Goal: Transaction & Acquisition: Purchase product/service

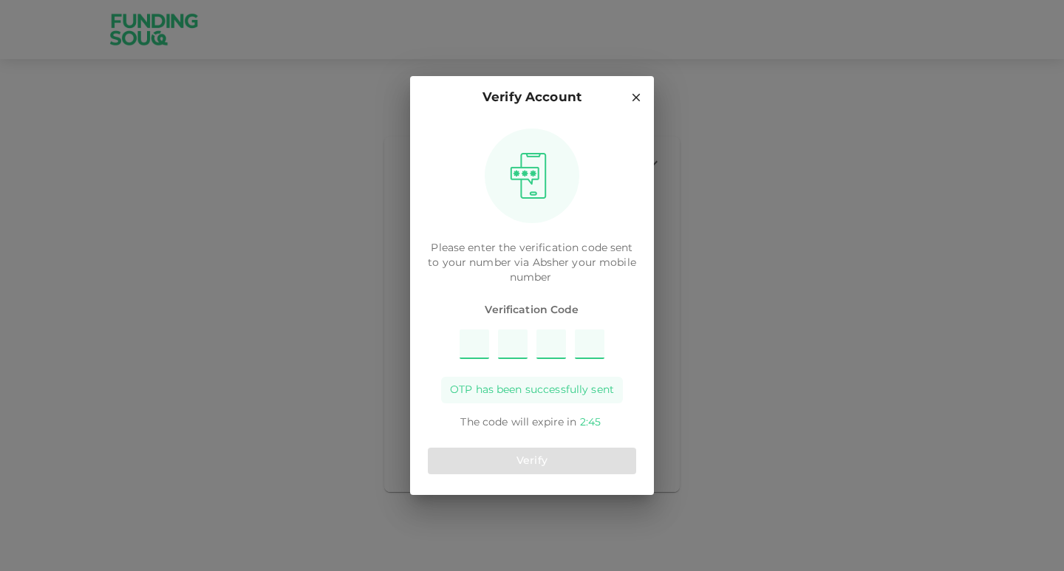
type input "5"
type input "2"
type input "6"
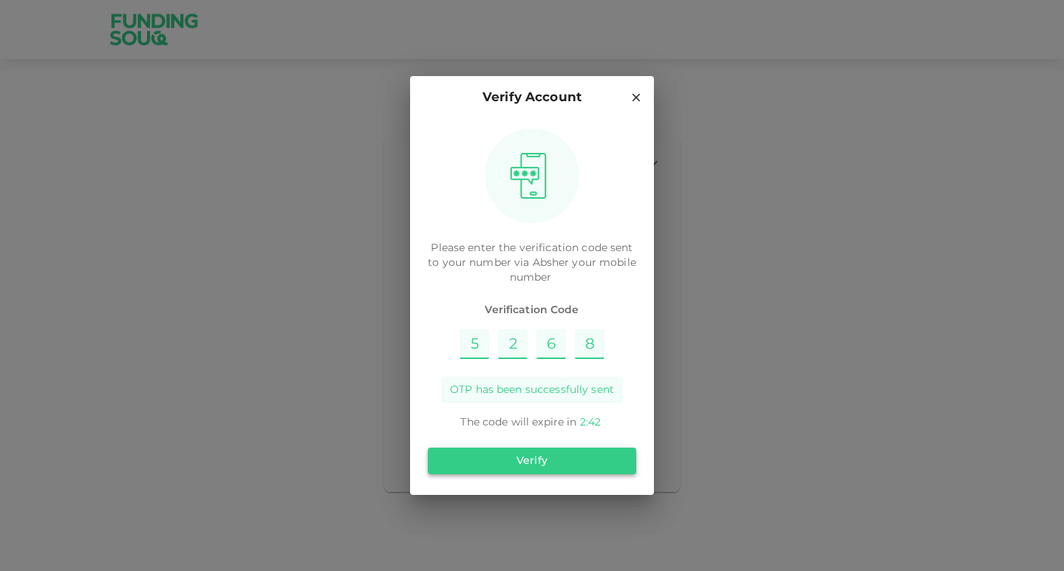
type input "8"
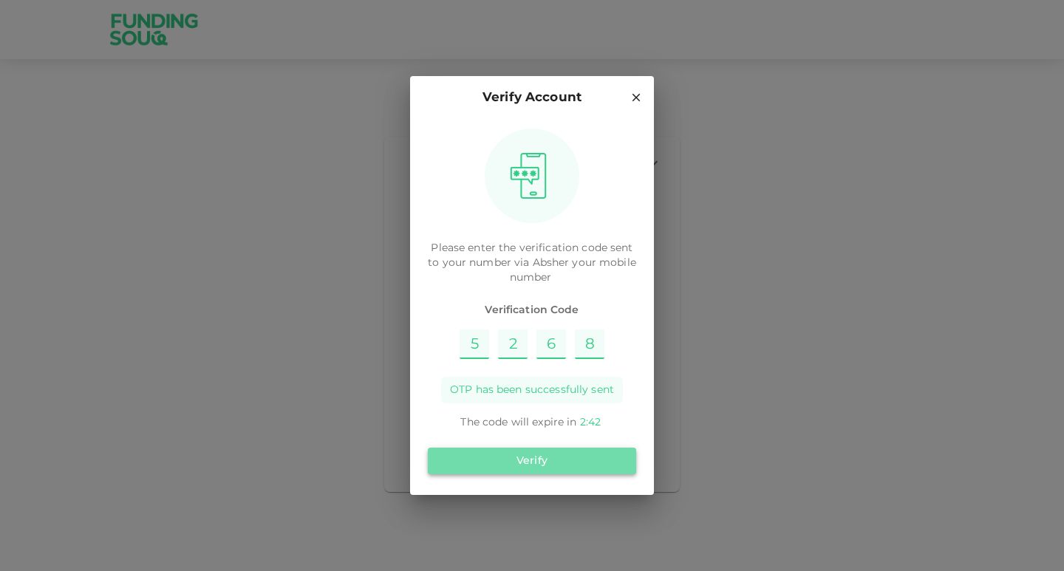
click at [566, 465] on button "Verify" at bounding box center [532, 461] width 208 height 27
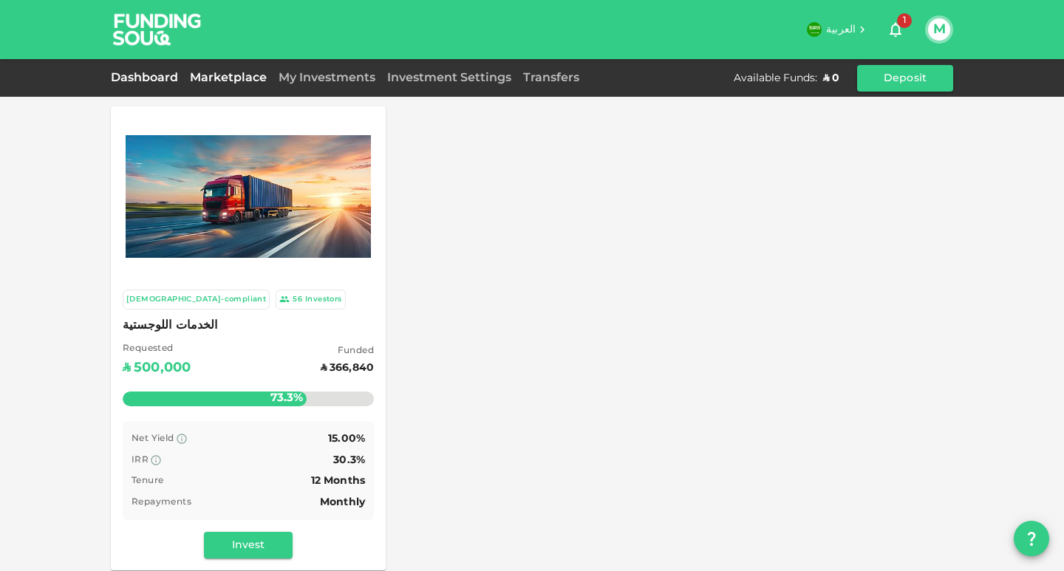
click at [137, 79] on link "Dashboard" at bounding box center [147, 77] width 73 height 11
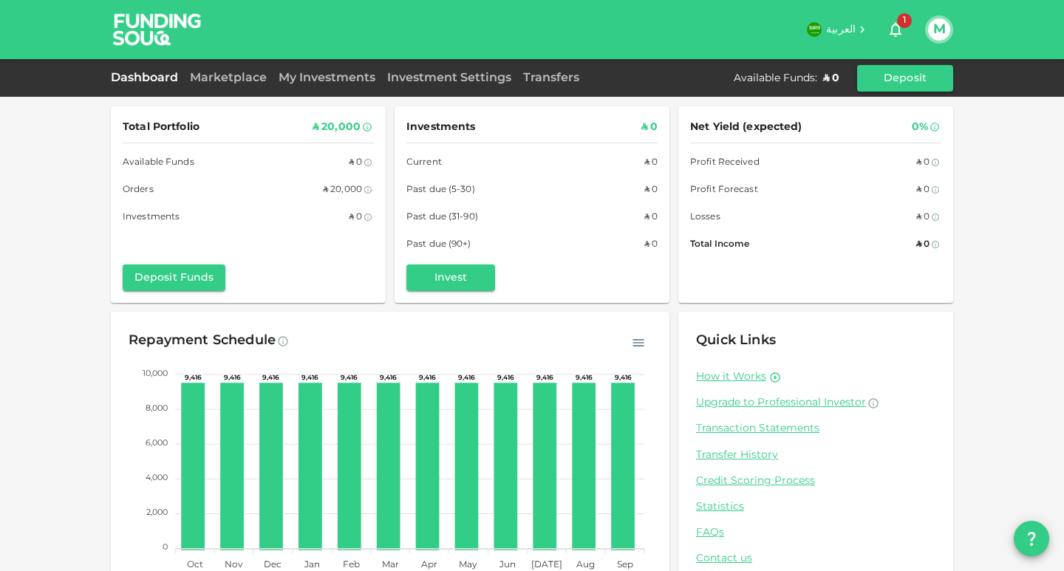
click at [245, 86] on div "Marketplace" at bounding box center [228, 78] width 89 height 18
click at [242, 79] on link "Marketplace" at bounding box center [228, 77] width 89 height 11
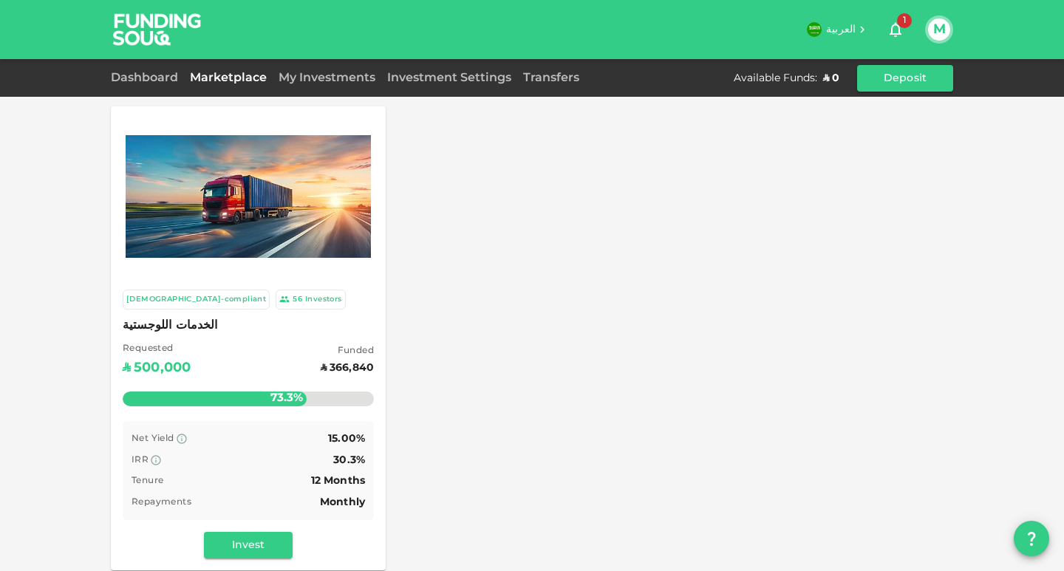
click at [323, 323] on span "الخدمات اللوجستية" at bounding box center [248, 325] width 251 height 21
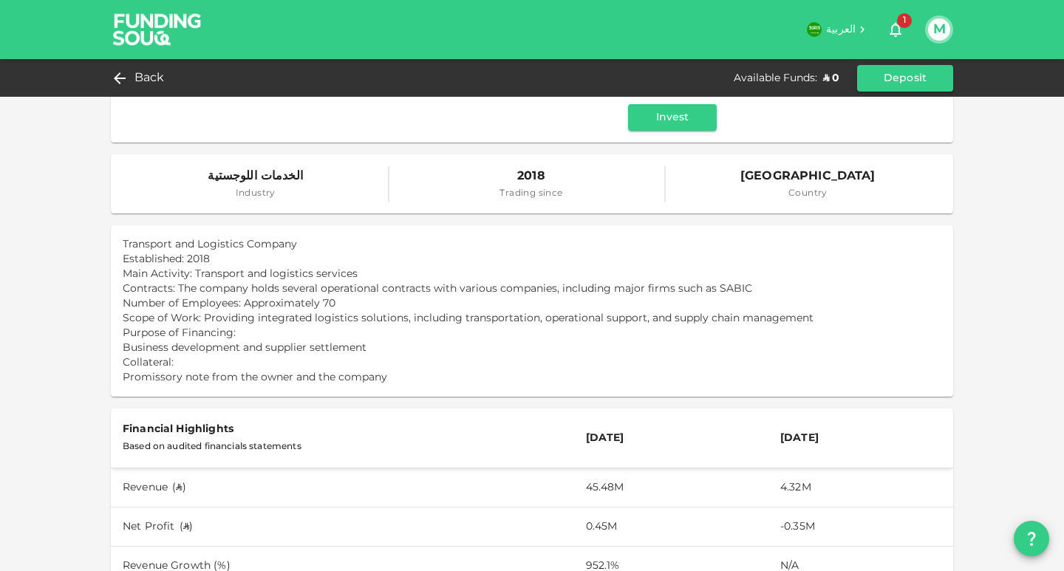
scroll to position [296, 0]
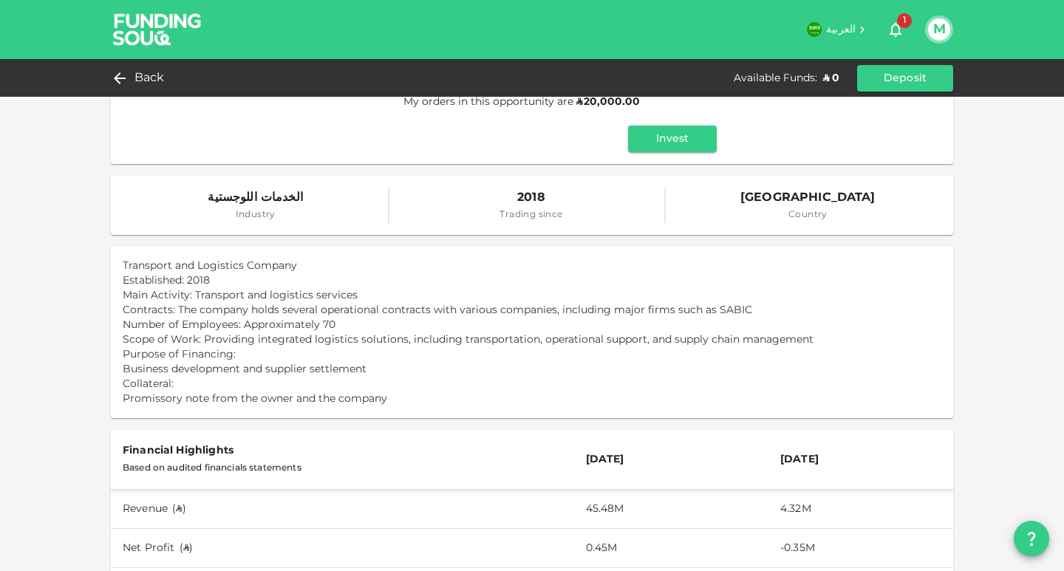
click at [143, 24] on img at bounding box center [157, 29] width 111 height 58
